Goal: Information Seeking & Learning: Learn about a topic

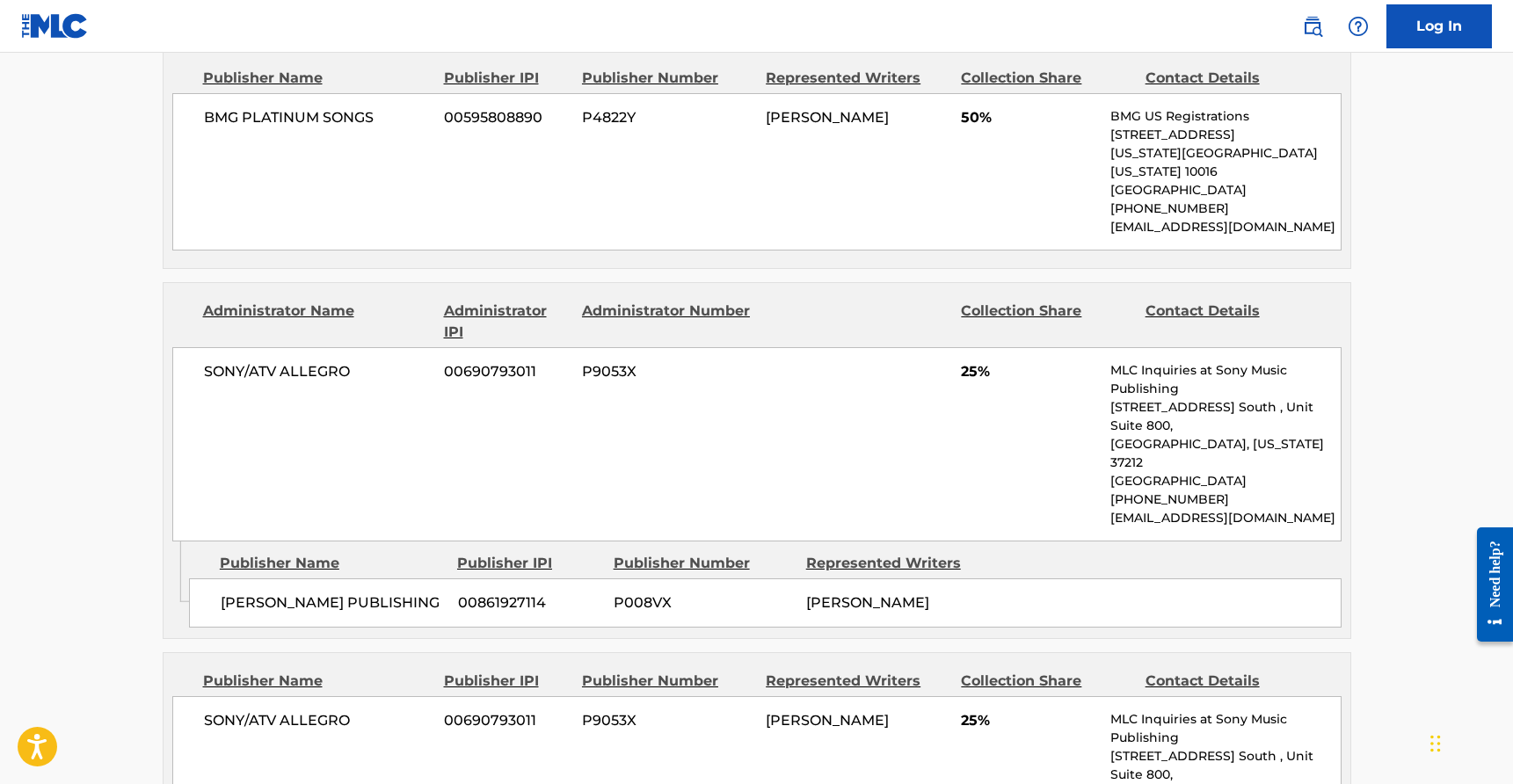
scroll to position [967, 0]
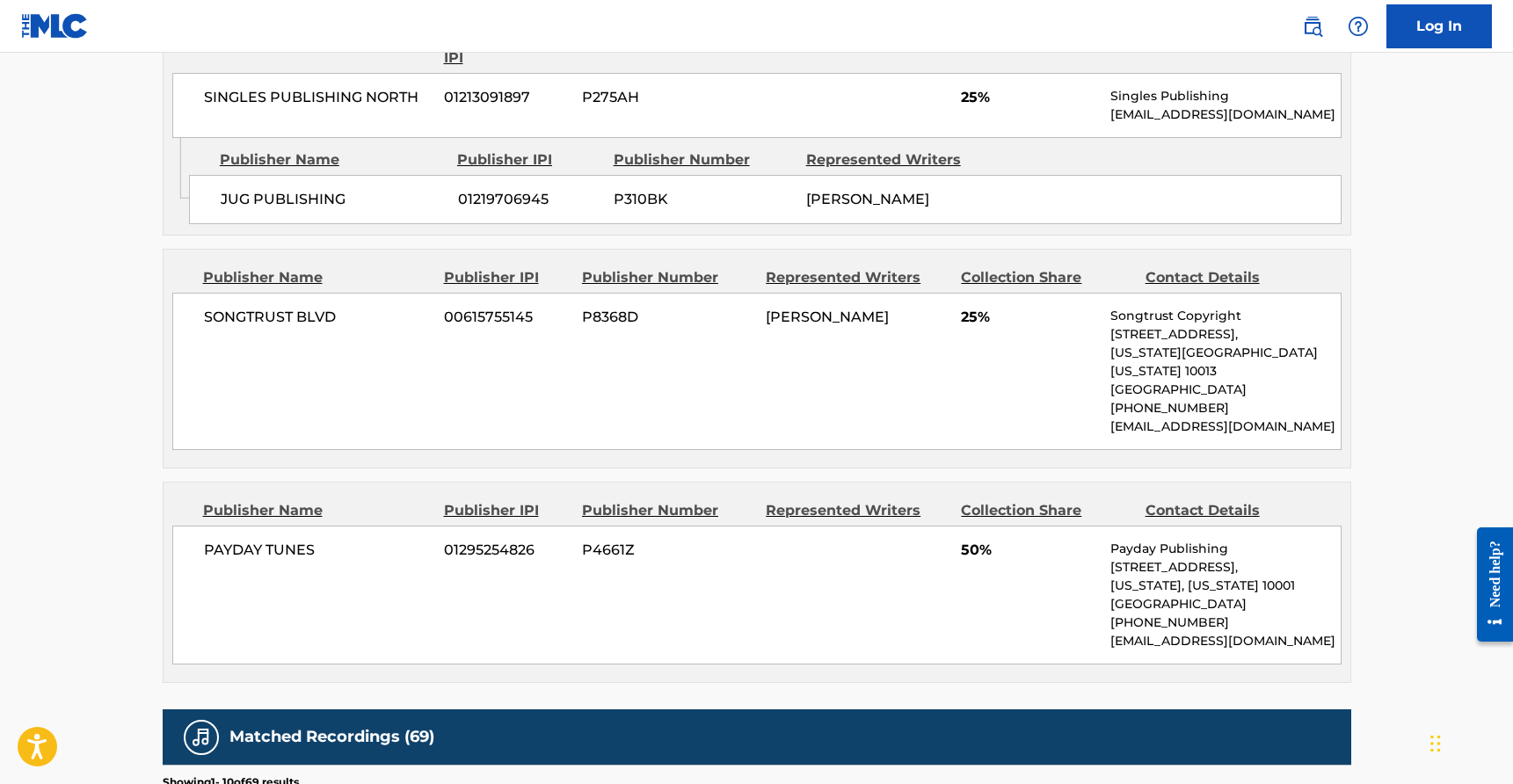
scroll to position [940, 0]
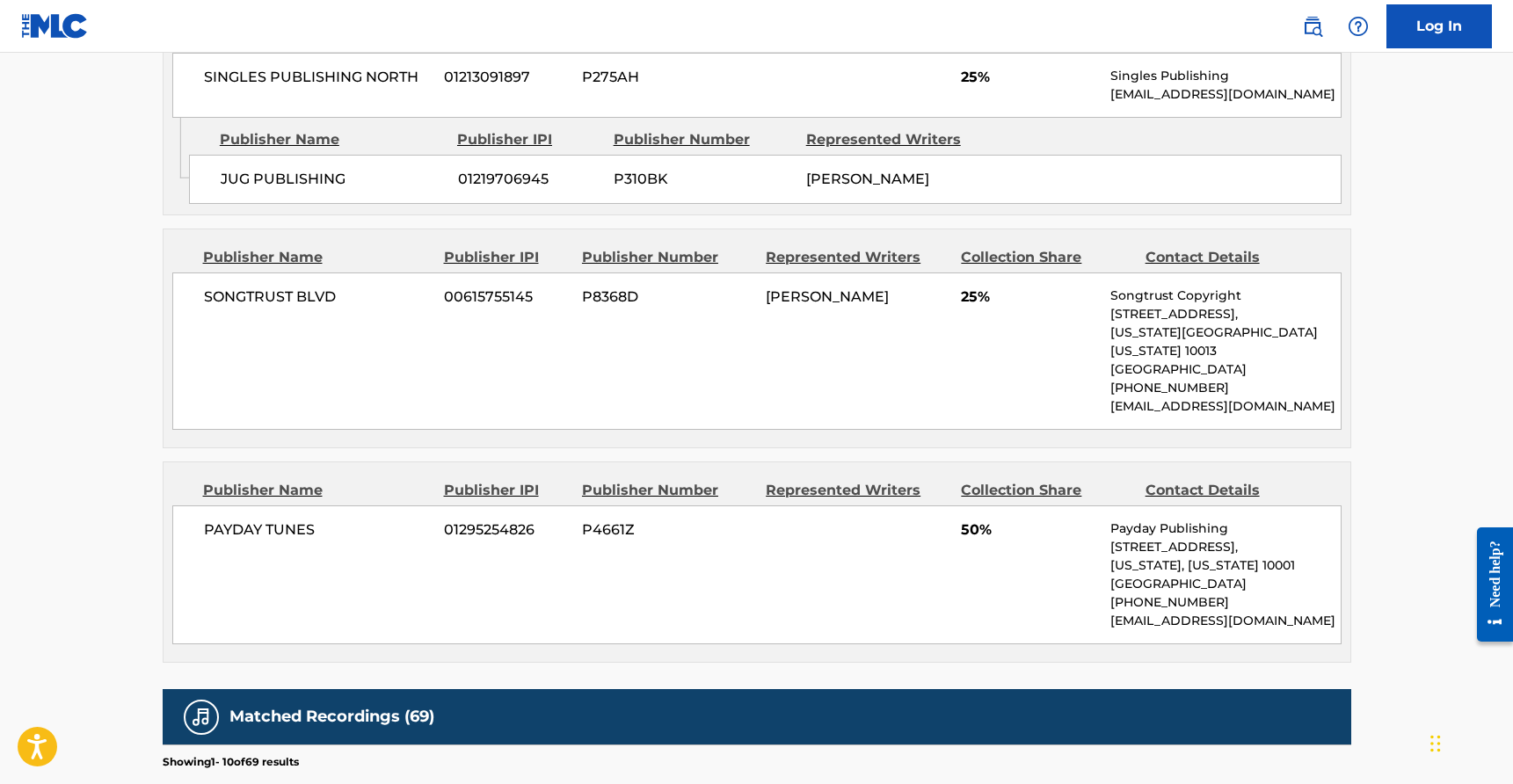
click at [1440, 148] on main "Copy work link ARREST ME Work Detail Member Work Identifier -- MLC Song Code AD…" at bounding box center [756, 229] width 1513 height 2231
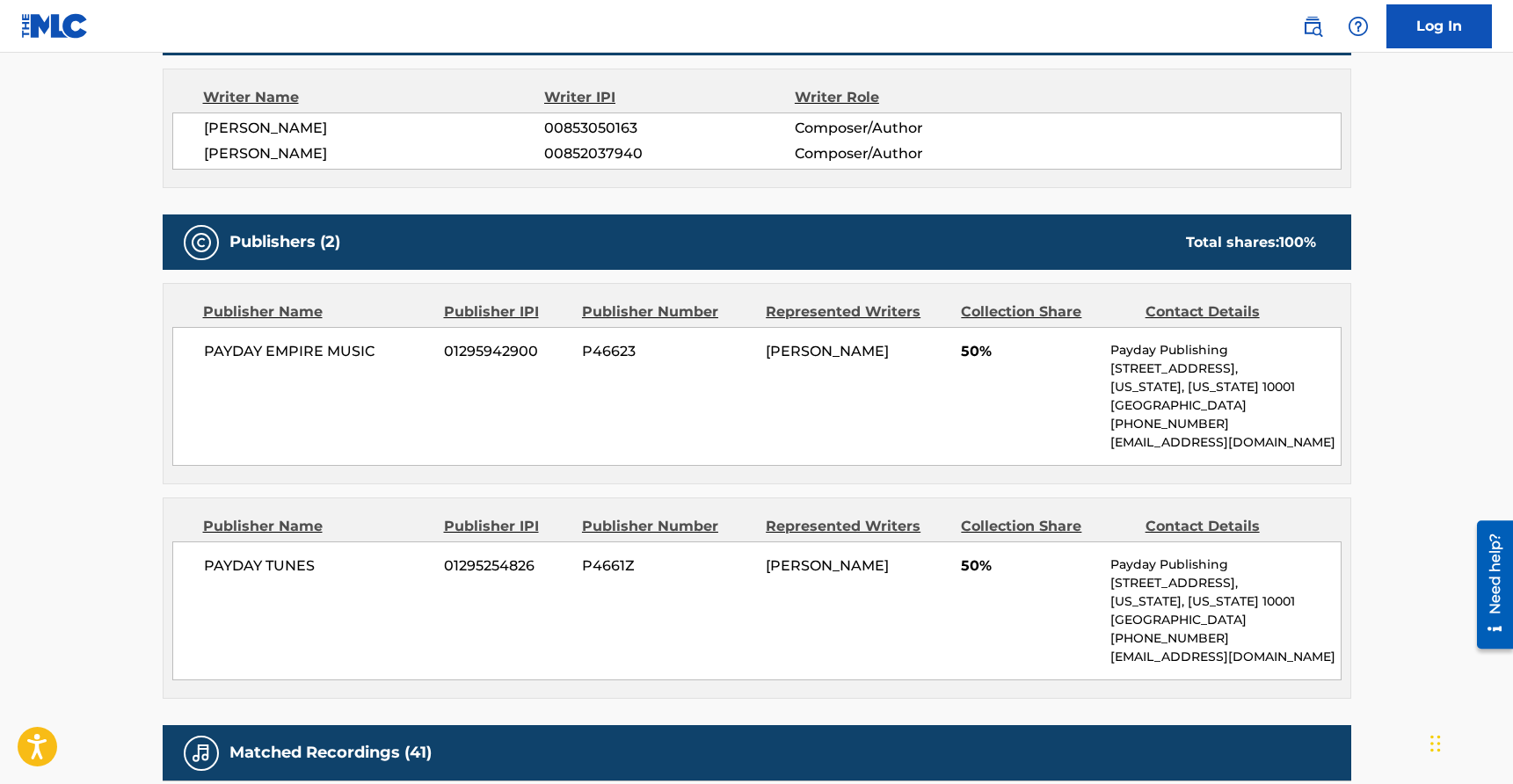
scroll to position [673, 0]
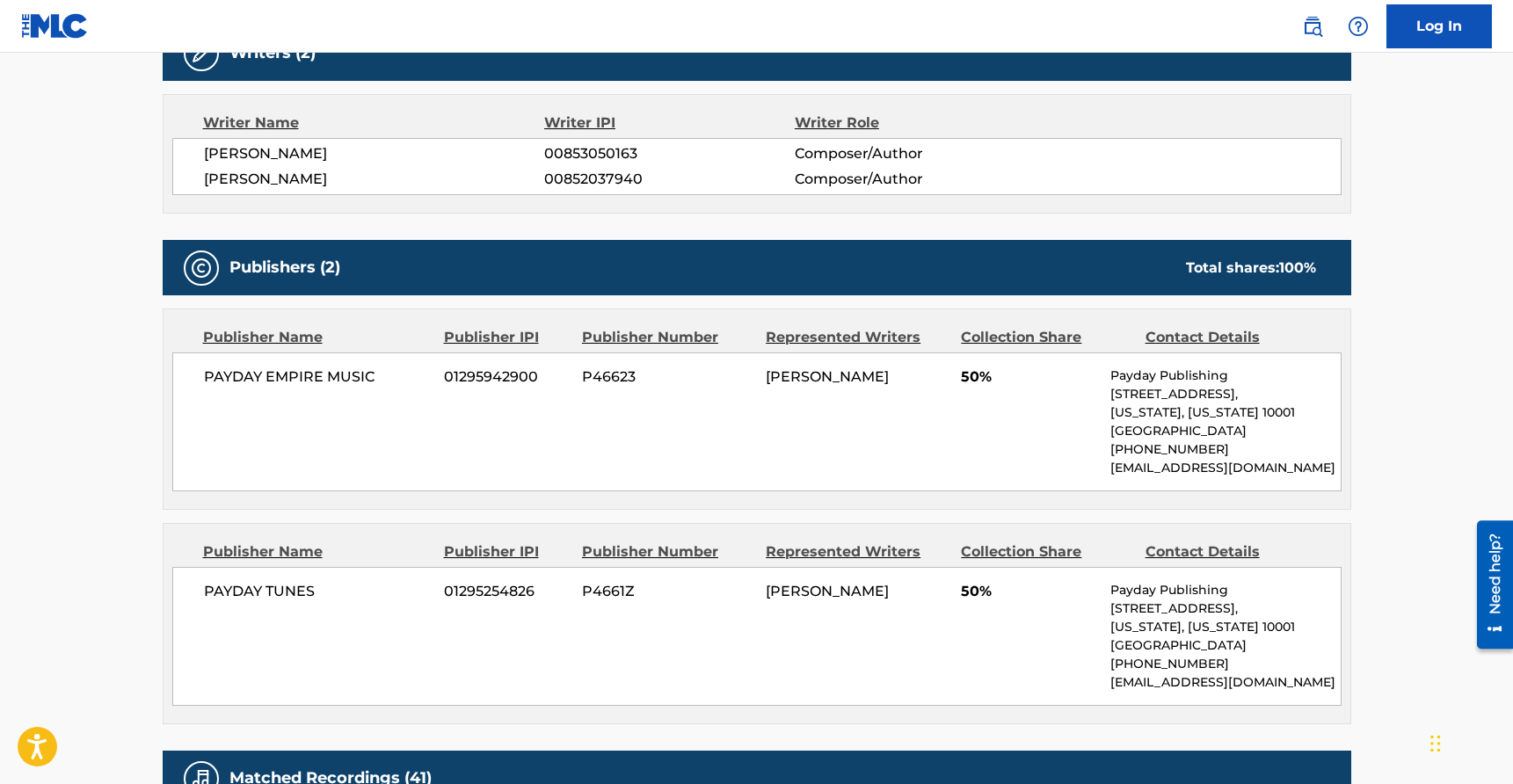
click at [905, 264] on div "Publishers (2) Total shares: 100 %" at bounding box center [756, 268] width 1189 height 55
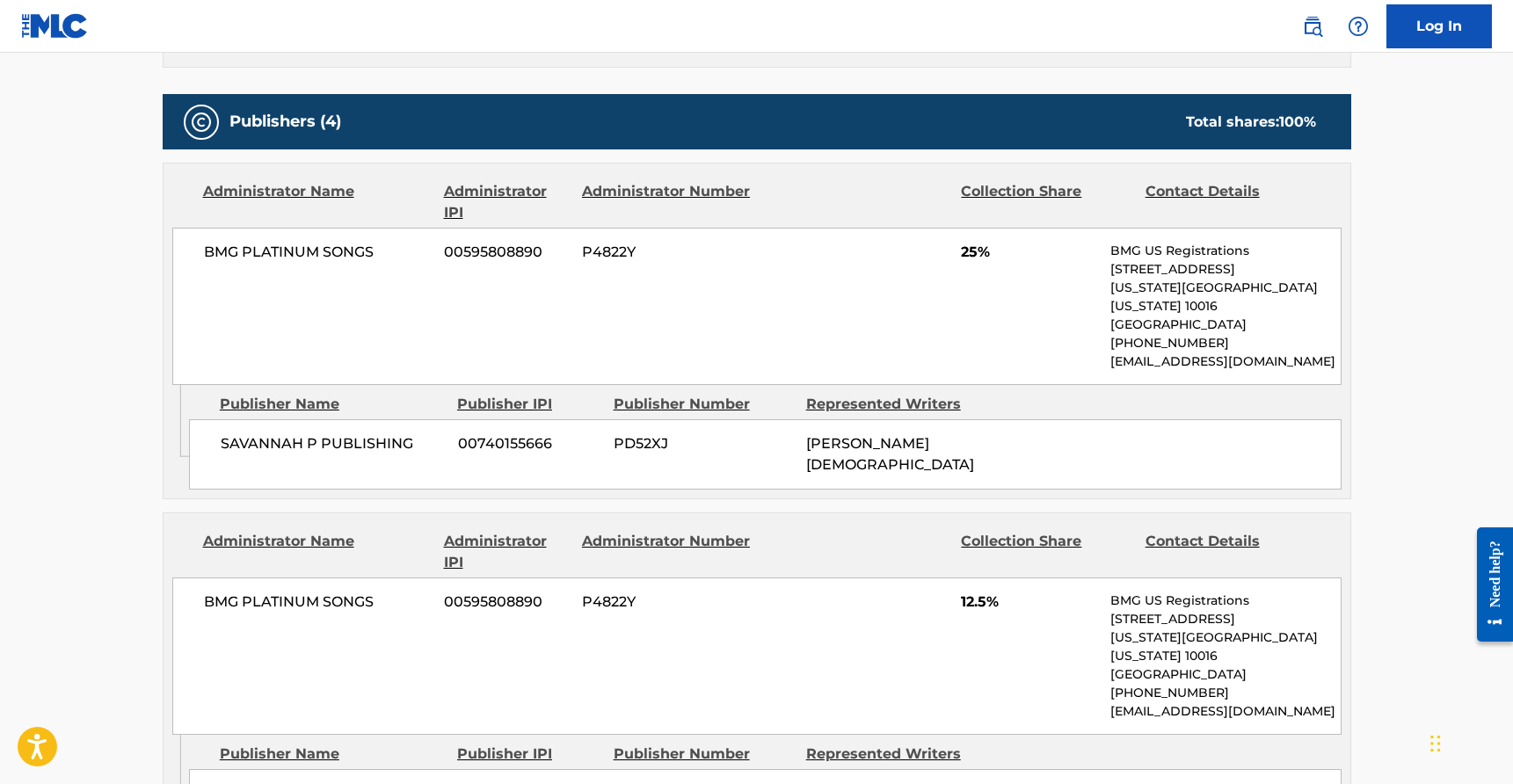
scroll to position [781, 0]
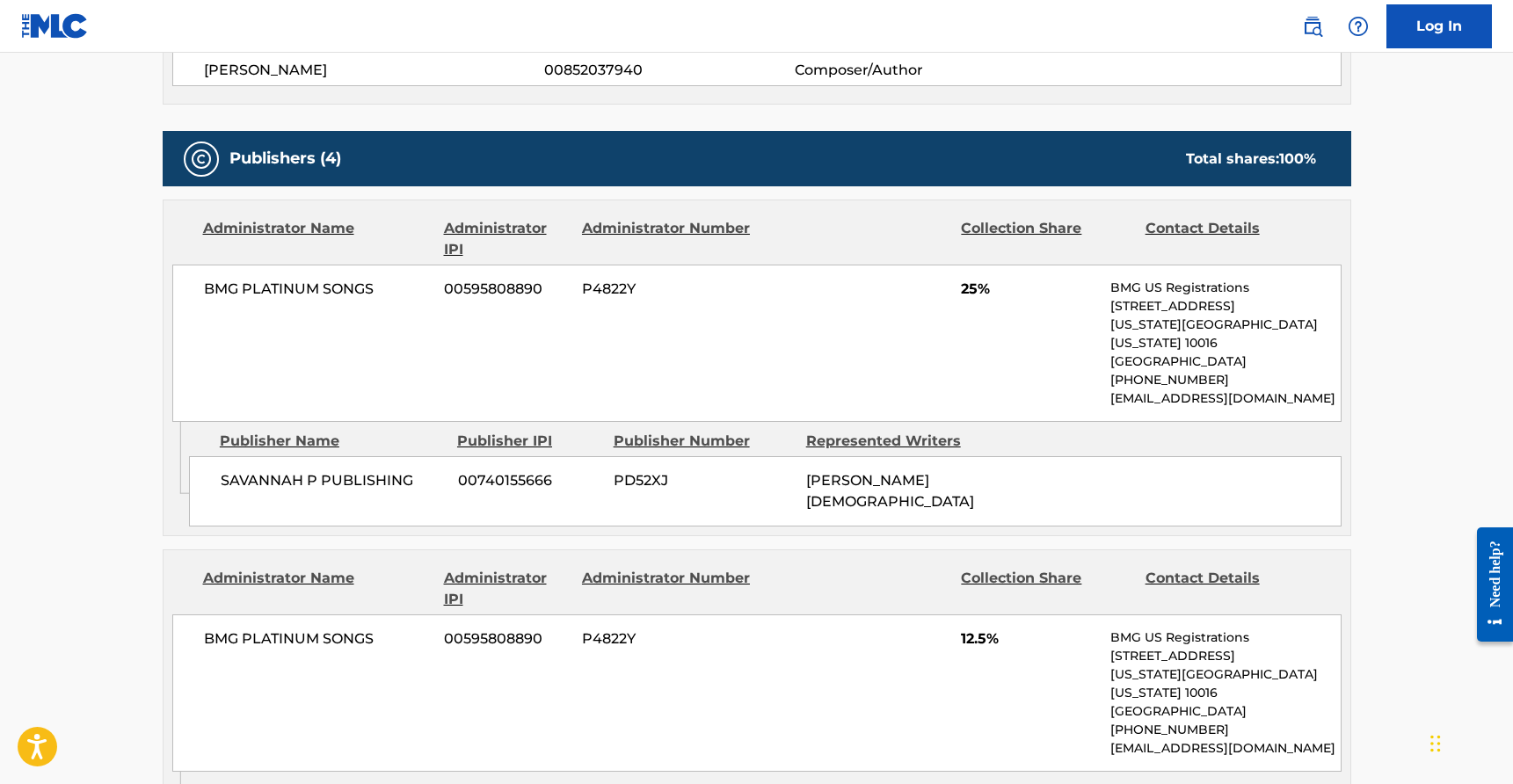
click at [1060, 122] on div "Work Detail Member Work Identifier -- MLC Song Code OD4JYJ ISWC T3139285120 Dur…" at bounding box center [756, 759] width 1189 height 2456
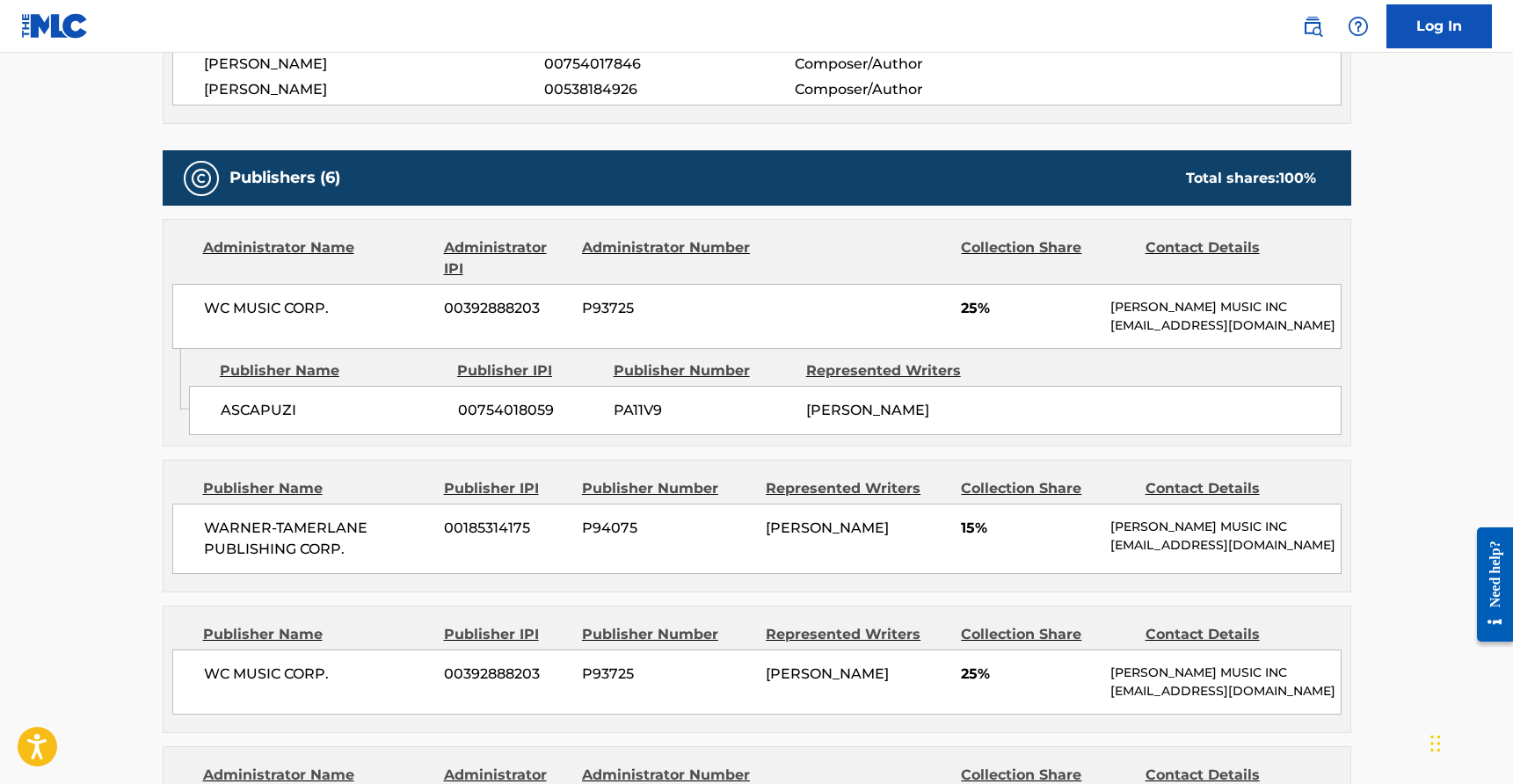
scroll to position [948, 0]
